Goal: Information Seeking & Learning: Learn about a topic

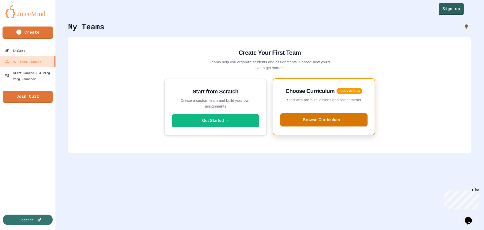
click at [316, 119] on button "Browse Curriculum →" at bounding box center [323, 119] width 87 height 13
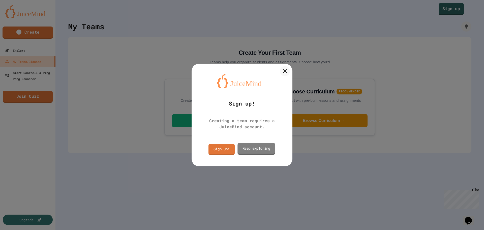
click at [257, 149] on link "Keep exploring" at bounding box center [256, 149] width 38 height 12
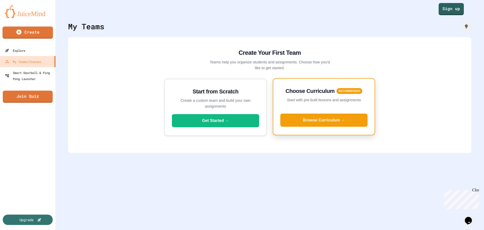
click at [318, 100] on p "Start with pre-built lessons and assignments" at bounding box center [323, 100] width 87 height 6
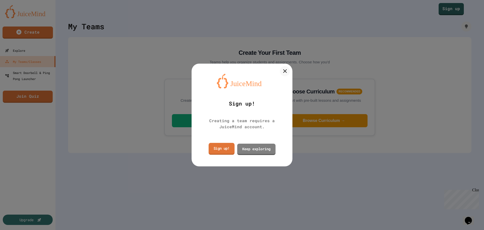
click at [221, 148] on link "Sign up!" at bounding box center [222, 149] width 26 height 12
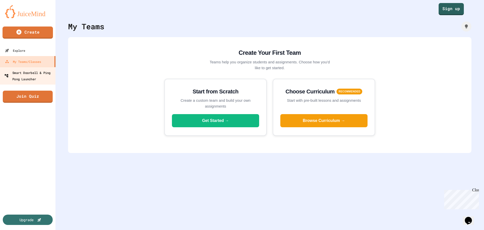
click at [30, 72] on div "Smart Doorbell & Ping Pong Launcher" at bounding box center [29, 75] width 50 height 12
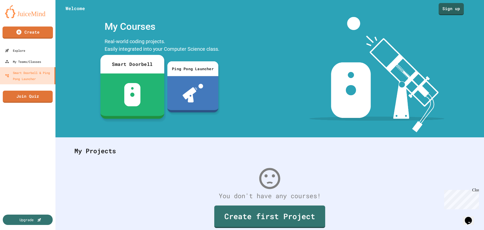
click at [140, 89] on div at bounding box center [132, 94] width 64 height 42
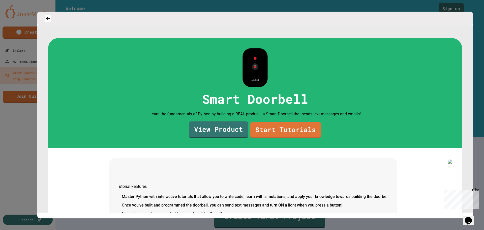
click at [224, 138] on link "View Product" at bounding box center [218, 129] width 59 height 17
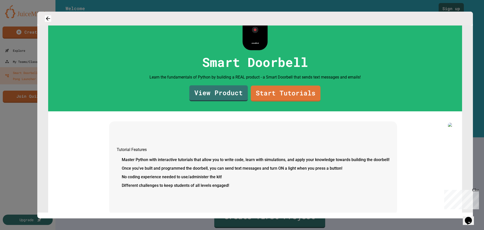
scroll to position [104, 0]
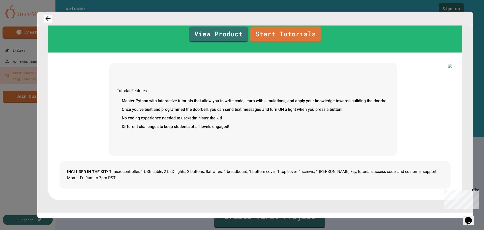
click at [51, 21] on icon "button" at bounding box center [48, 18] width 5 height 5
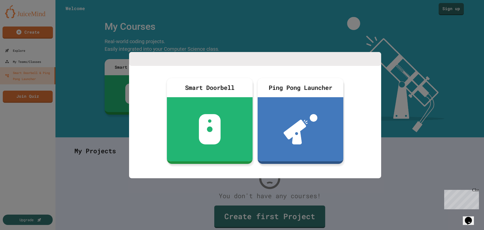
click at [477, 190] on div "Close" at bounding box center [475, 190] width 6 height 6
click at [82, 58] on div at bounding box center [242, 115] width 484 height 230
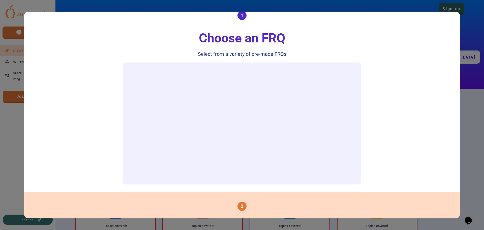
scroll to position [76, 0]
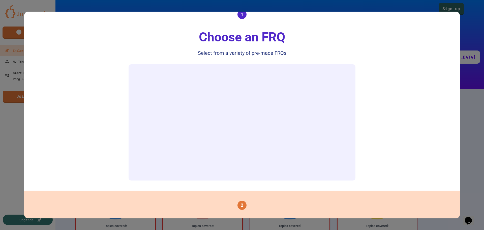
click at [60, 5] on div at bounding box center [242, 115] width 484 height 230
